Goal: Information Seeking & Learning: Find specific fact

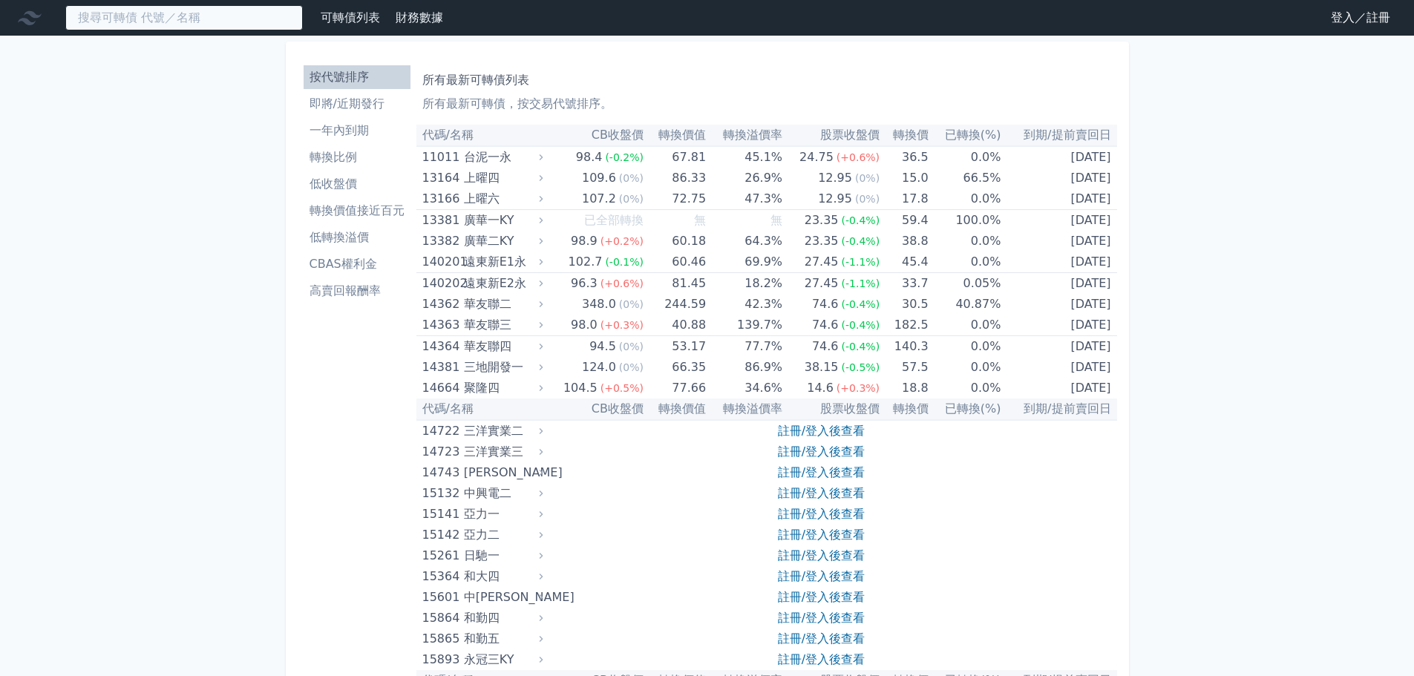
click at [203, 21] on input at bounding box center [184, 17] width 238 height 25
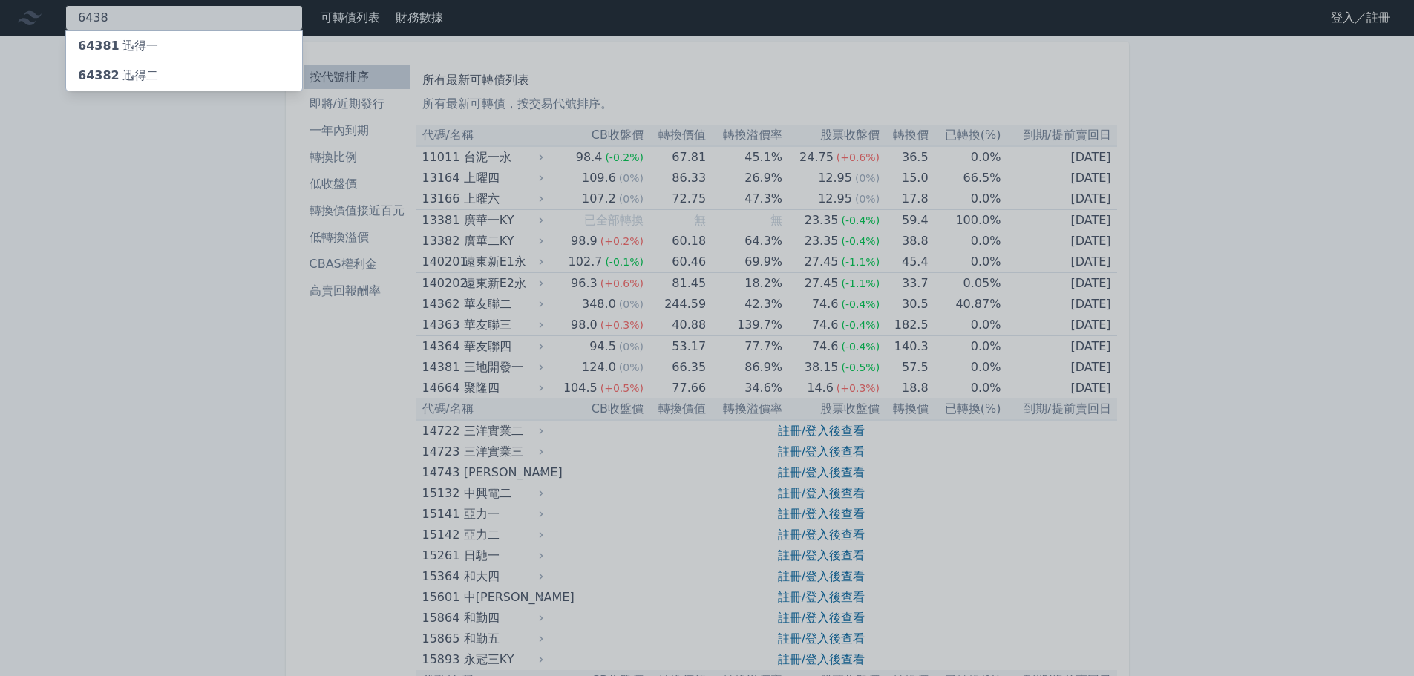
type input "6438"
click at [165, 22] on div at bounding box center [707, 338] width 1414 height 676
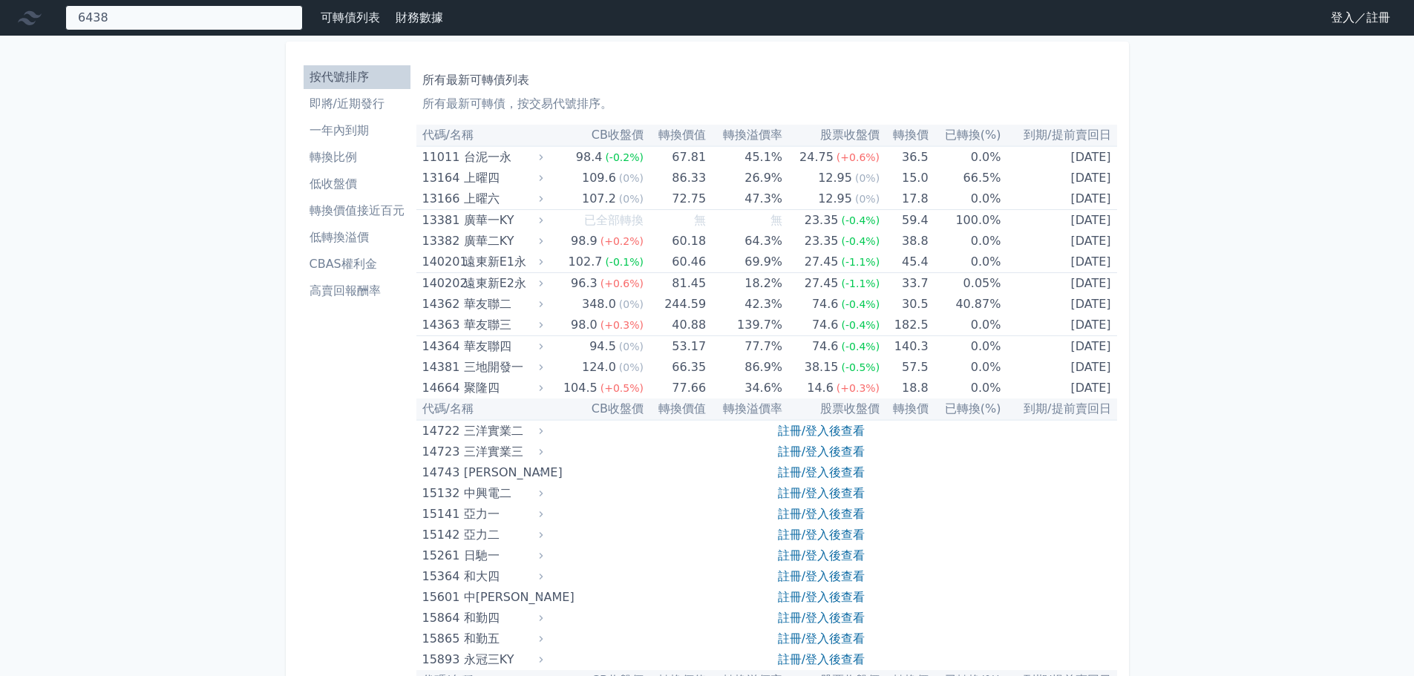
click at [165, 21] on div "6438 64381 迅得一 64382 迅得二" at bounding box center [184, 17] width 238 height 25
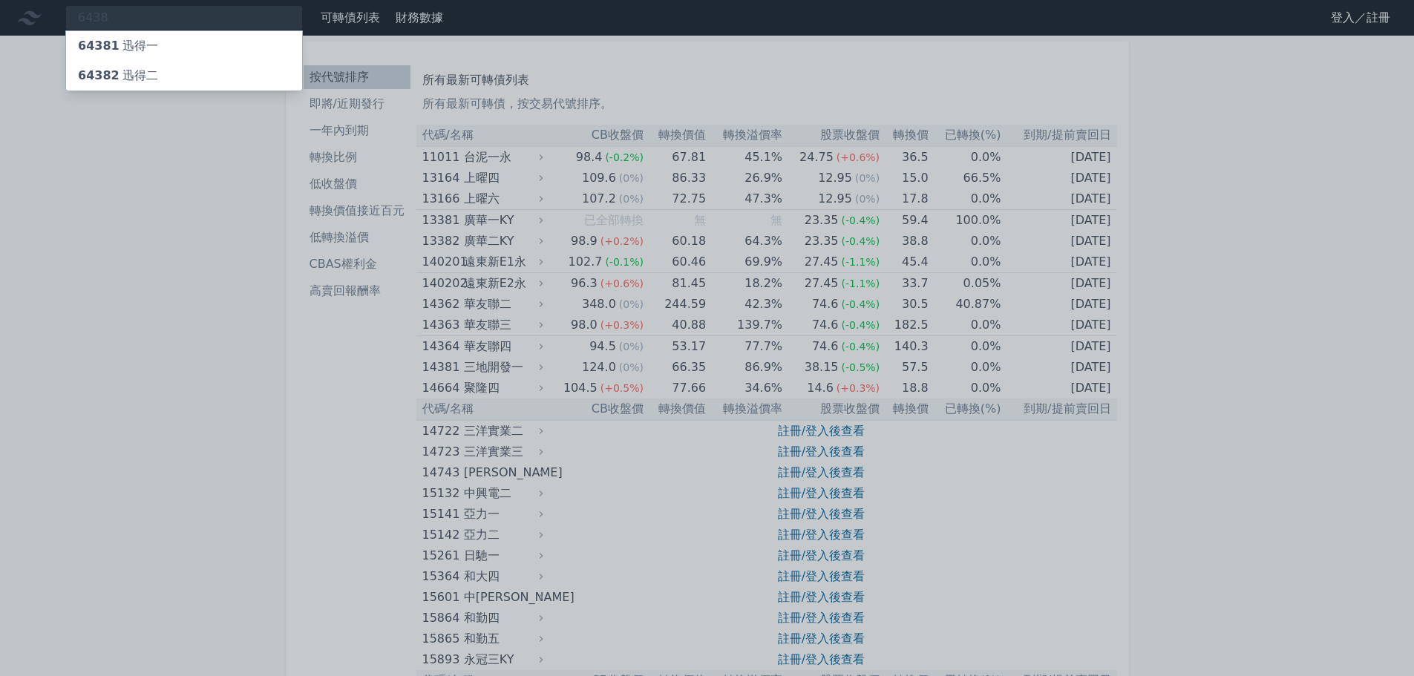
click at [145, 41] on div "64381 迅得一" at bounding box center [118, 46] width 80 height 18
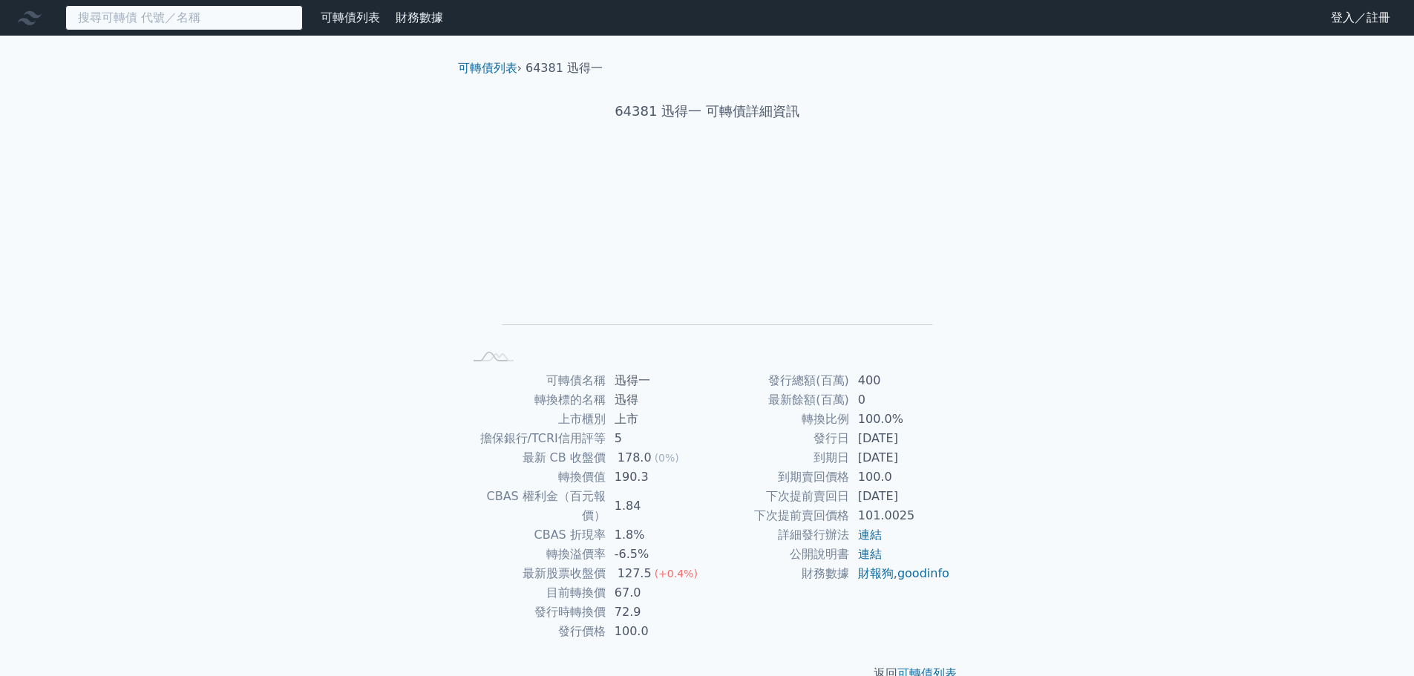
click at [128, 20] on input at bounding box center [184, 17] width 238 height 25
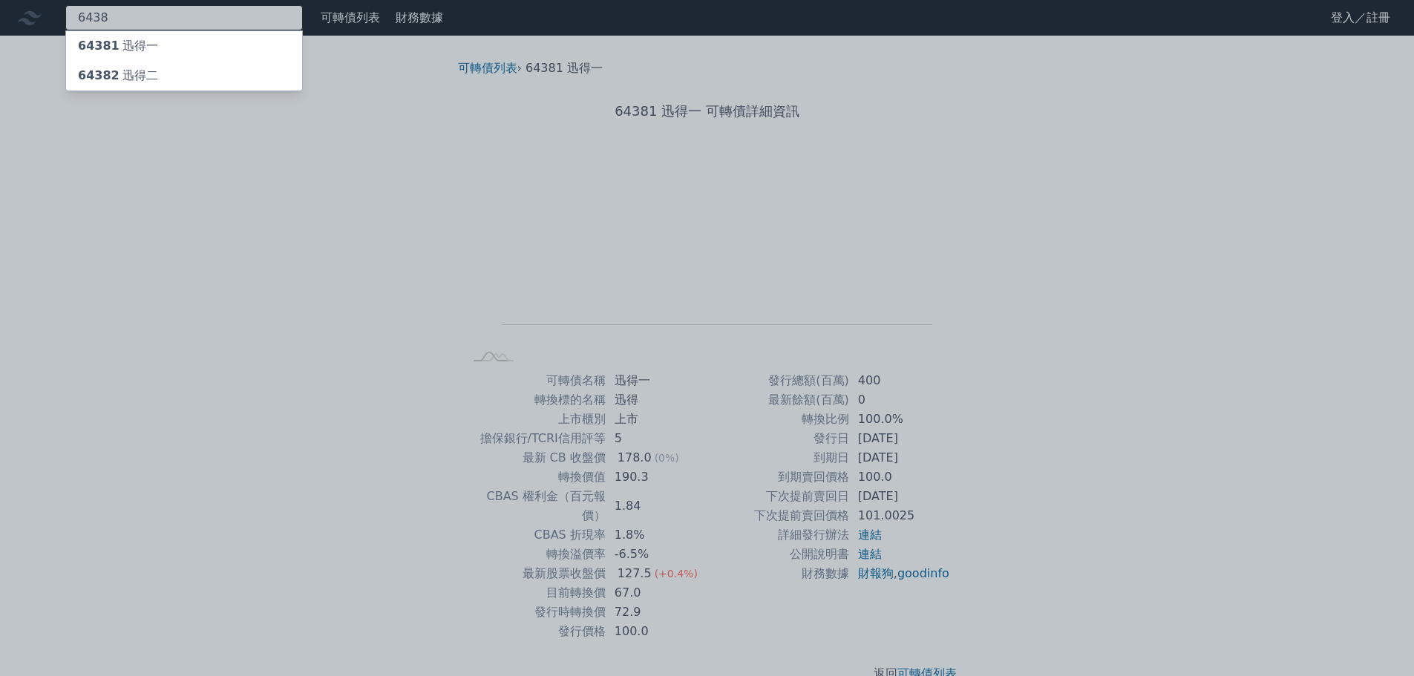
type input "6438"
click at [128, 66] on div "64382 迅得二" at bounding box center [184, 76] width 236 height 30
